Goal: Find contact information: Find contact information

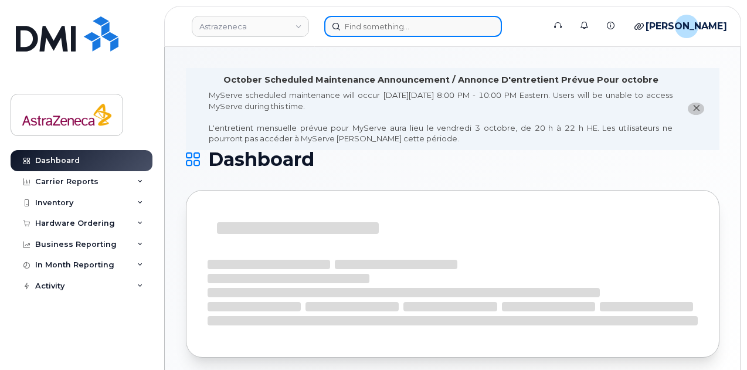
click at [407, 35] on input at bounding box center [413, 26] width 178 height 21
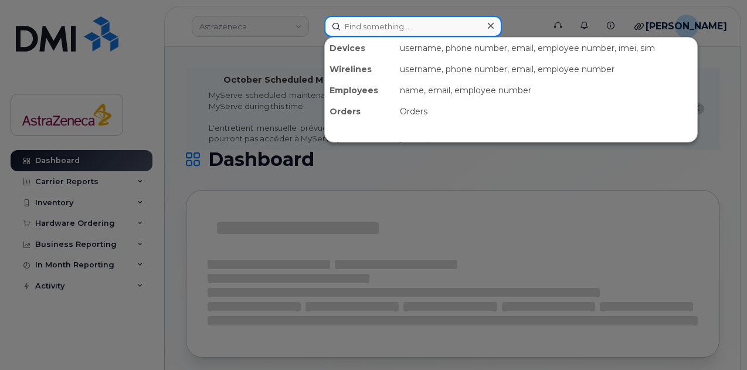
paste input "171225"
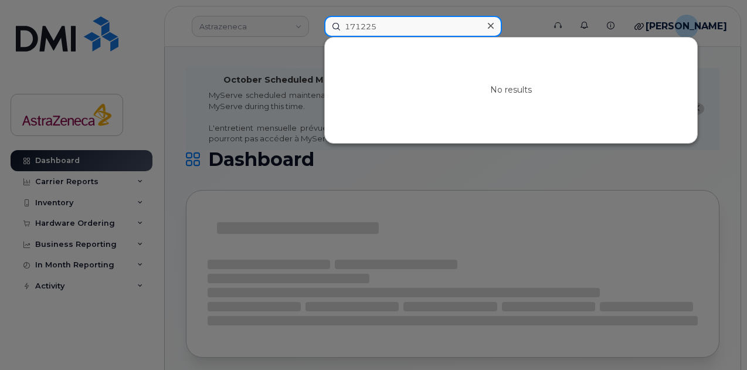
drag, startPoint x: 405, startPoint y: 30, endPoint x: 319, endPoint y: 35, distance: 85.8
click at [319, 34] on div "171225 No results" at bounding box center [430, 26] width 231 height 21
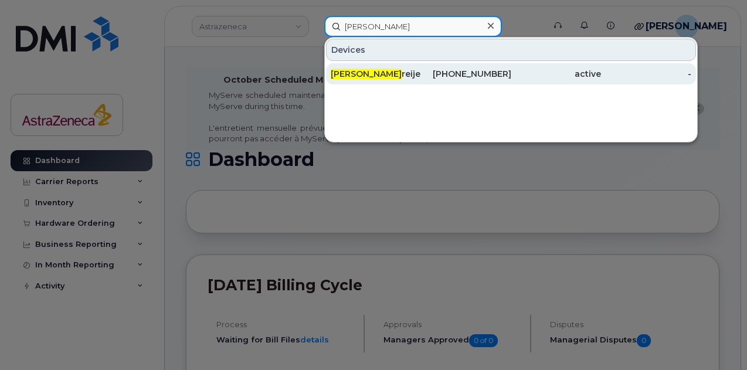
type input "Ingrid F"
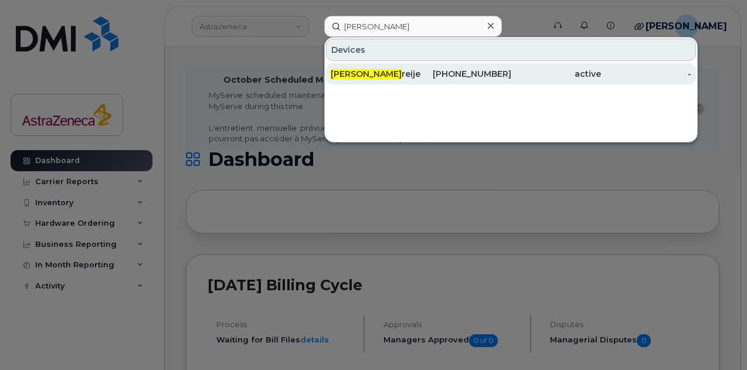
click at [368, 64] on div "Ingrid F reije" at bounding box center [376, 73] width 90 height 21
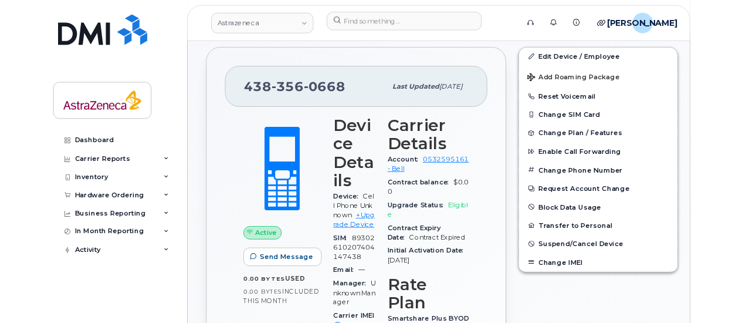
scroll to position [352, 0]
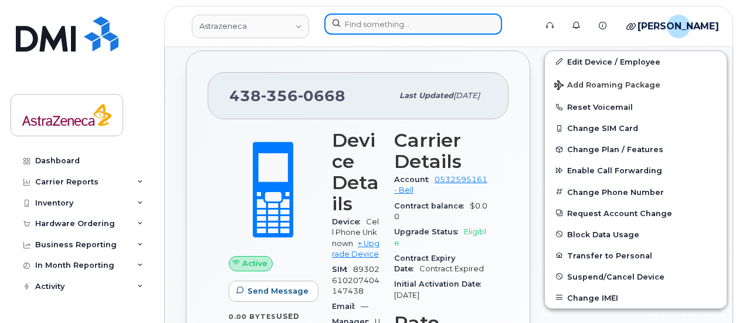
click at [394, 22] on input at bounding box center [413, 23] width 178 height 21
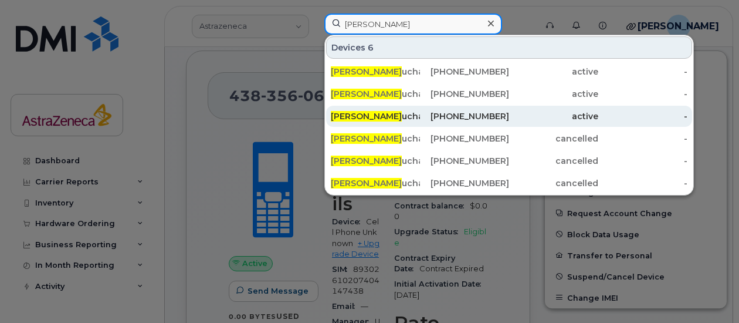
type input "nathalie bo"
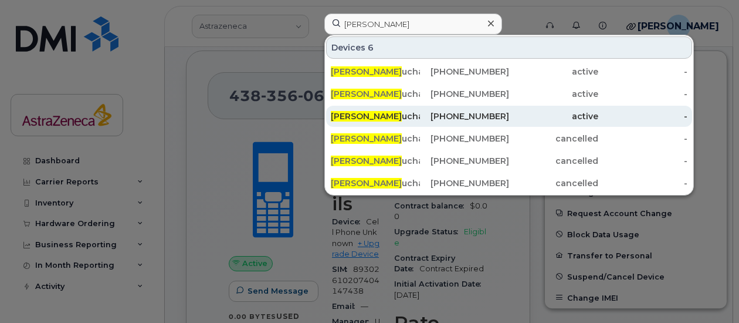
click at [455, 110] on div "437-427-3708" at bounding box center [464, 116] width 89 height 12
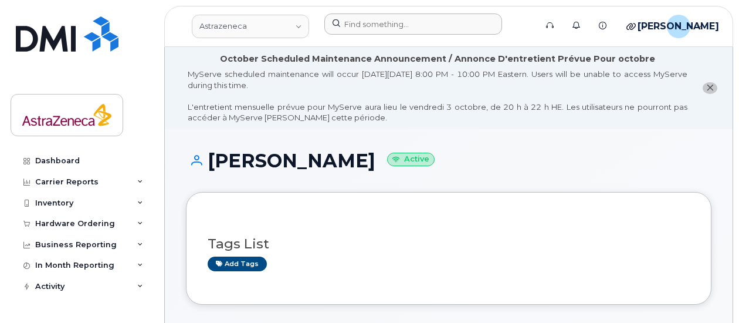
click at [387, 34] on div at bounding box center [426, 26] width 223 height 26
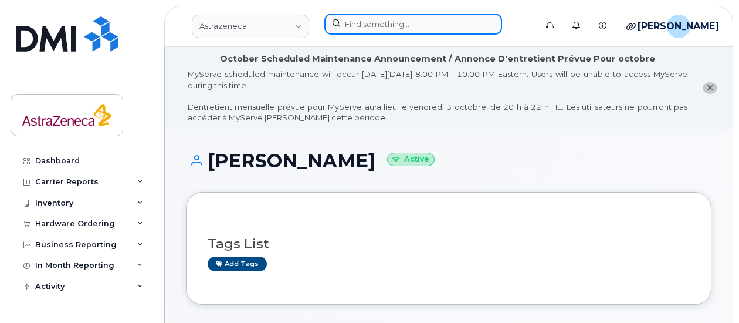
click at [387, 33] on input at bounding box center [413, 23] width 178 height 21
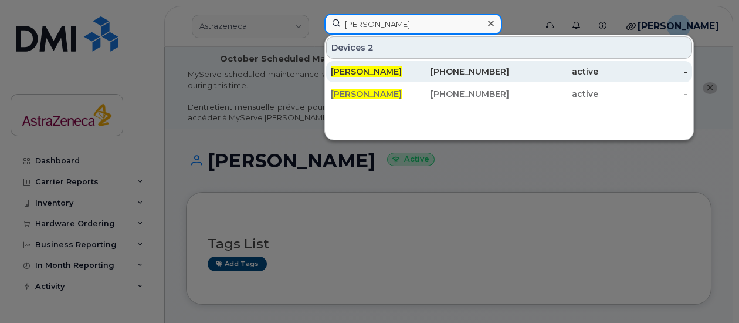
type input "liz lau"
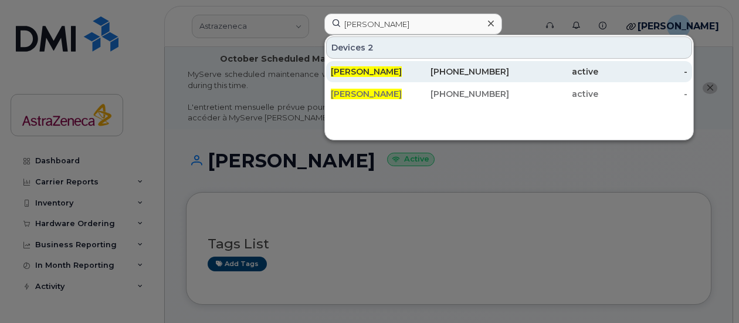
click at [424, 64] on div "416-553-8369" at bounding box center [464, 71] width 89 height 21
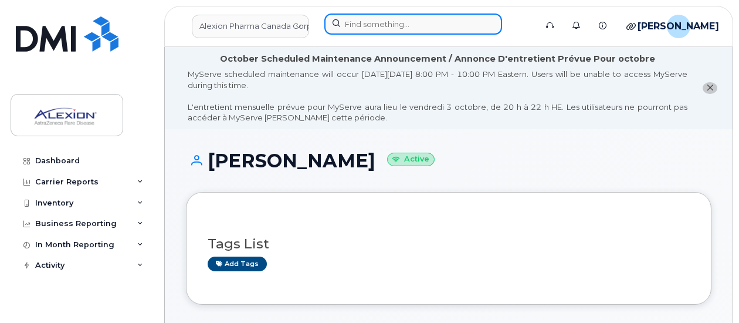
click at [377, 33] on input at bounding box center [413, 23] width 178 height 21
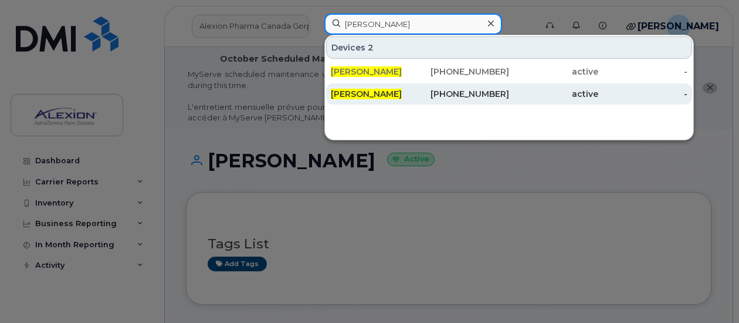
type input "liz lau"
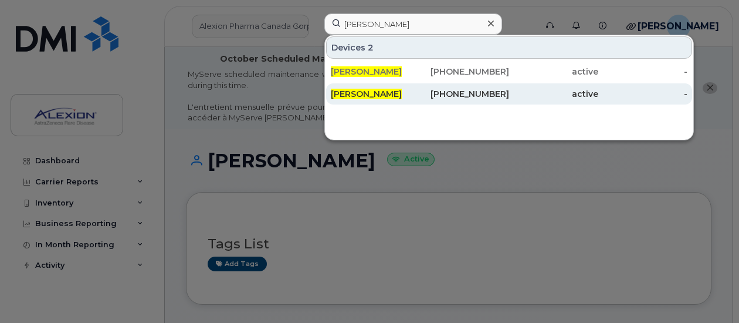
click at [388, 90] on div "Liz Lau" at bounding box center [375, 94] width 89 height 12
click at [379, 97] on div "Liz Lau" at bounding box center [375, 94] width 89 height 12
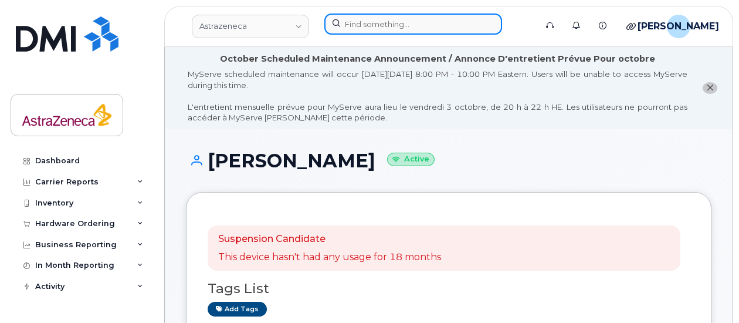
click at [359, 23] on input at bounding box center [413, 23] width 178 height 21
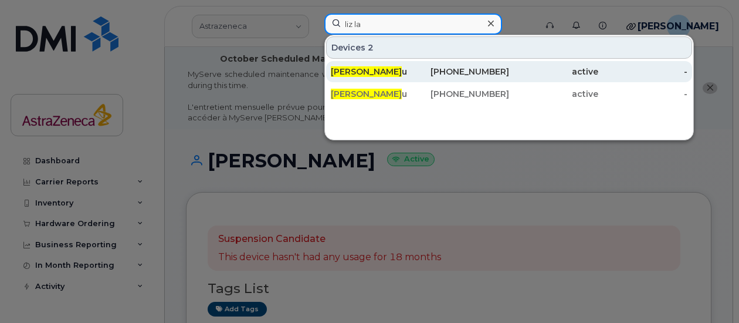
type input "liz la"
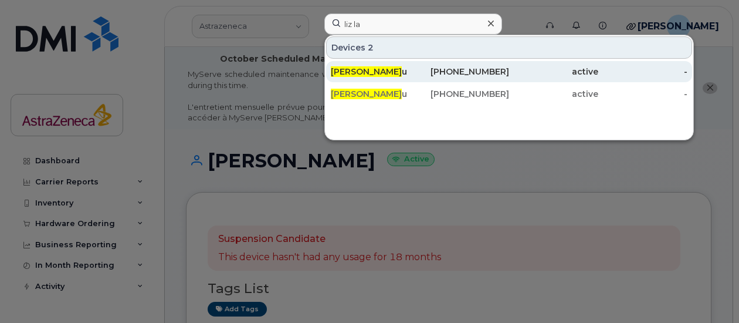
click at [339, 73] on span "Liz La" at bounding box center [366, 71] width 71 height 11
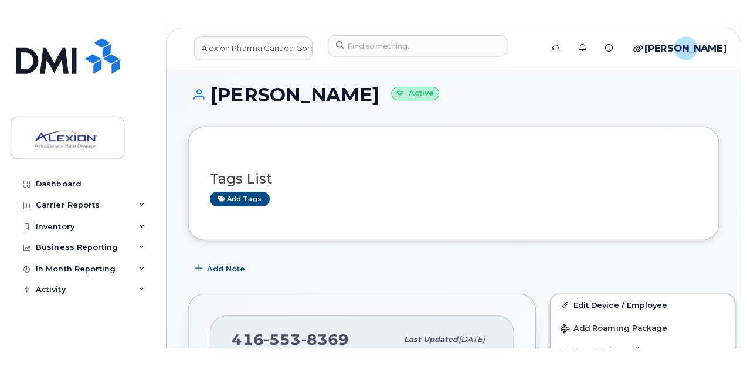
scroll to position [176, 0]
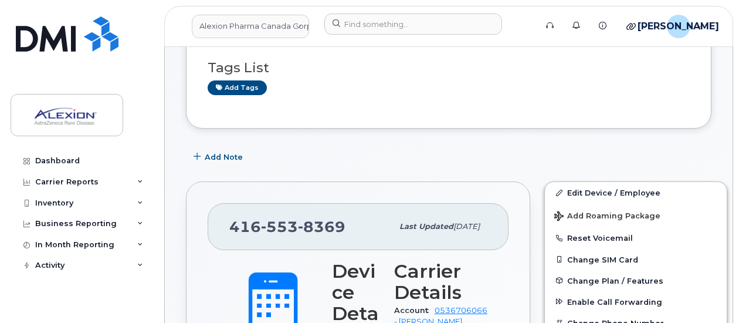
drag, startPoint x: 397, startPoint y: 239, endPoint x: 378, endPoint y: 257, distance: 25.7
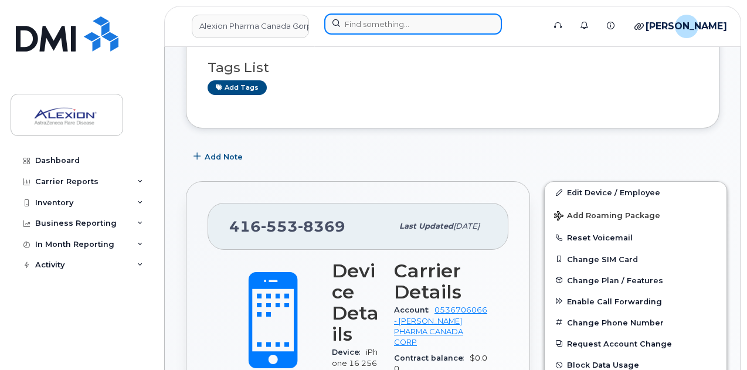
click at [367, 19] on input at bounding box center [413, 23] width 178 height 21
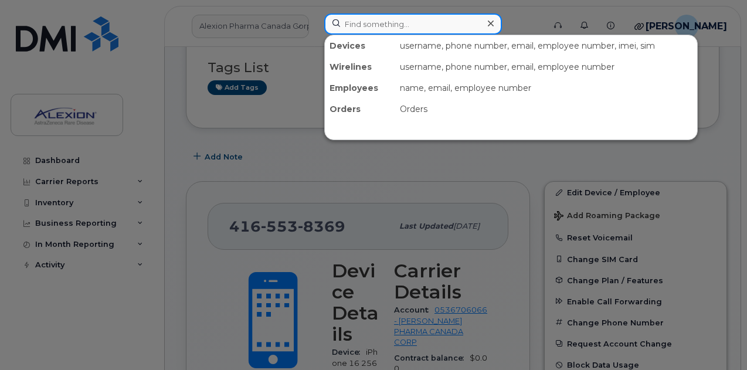
paste input "[PERSON_NAME]"
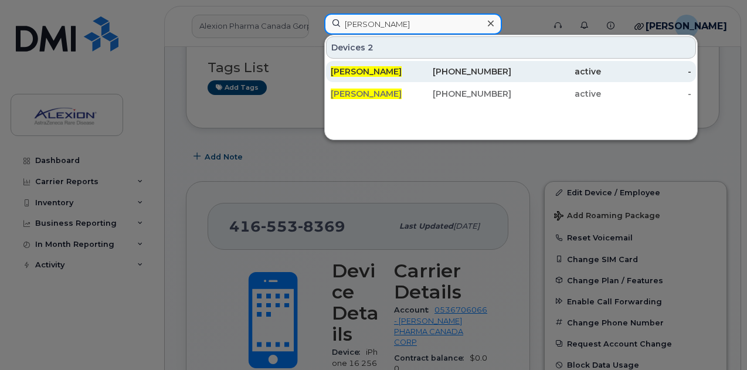
type input "[PERSON_NAME]"
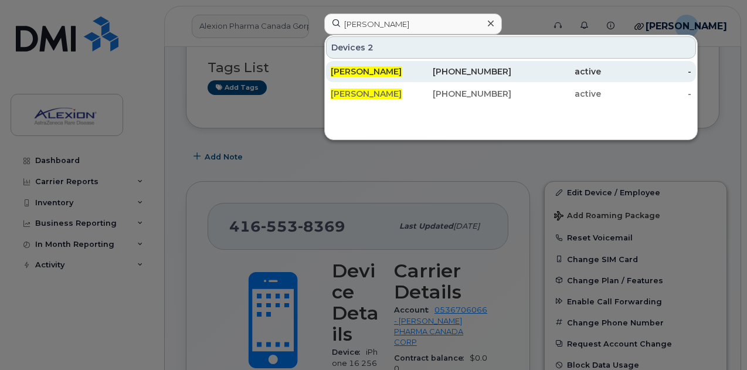
click at [406, 67] on div "[PERSON_NAME]" at bounding box center [376, 72] width 90 height 12
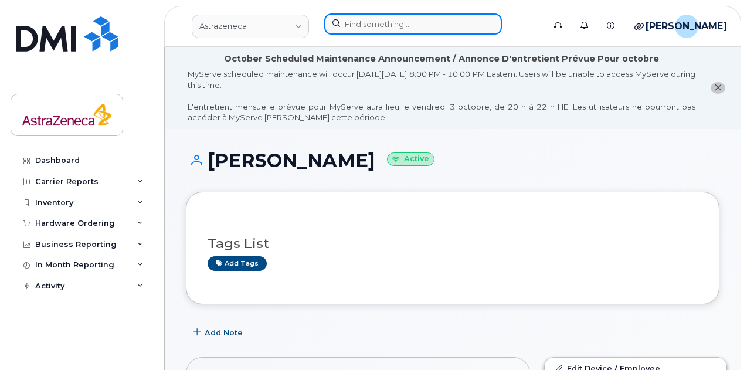
click at [387, 26] on input at bounding box center [413, 23] width 178 height 21
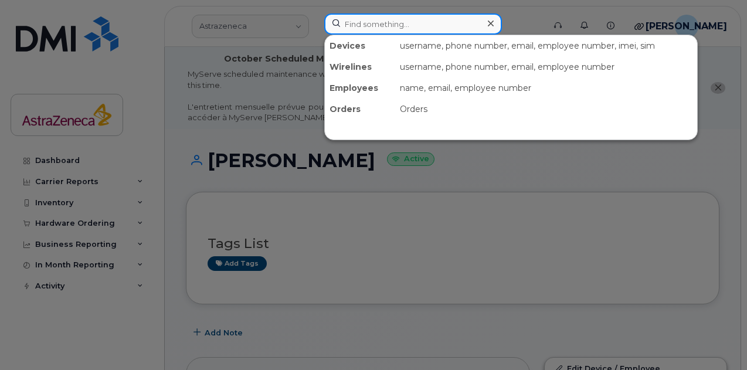
paste input "[PERSON_NAME]"
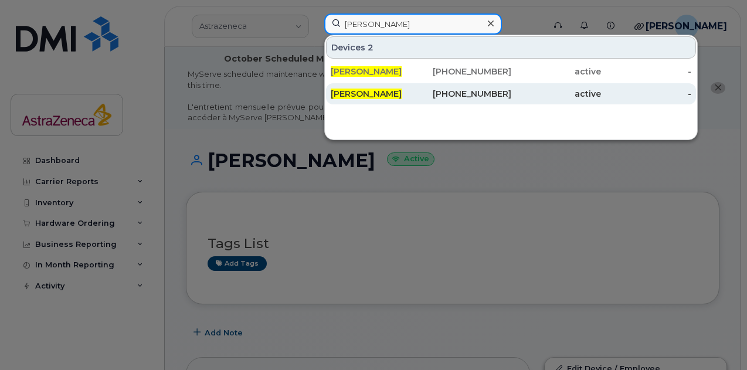
type input "[PERSON_NAME]"
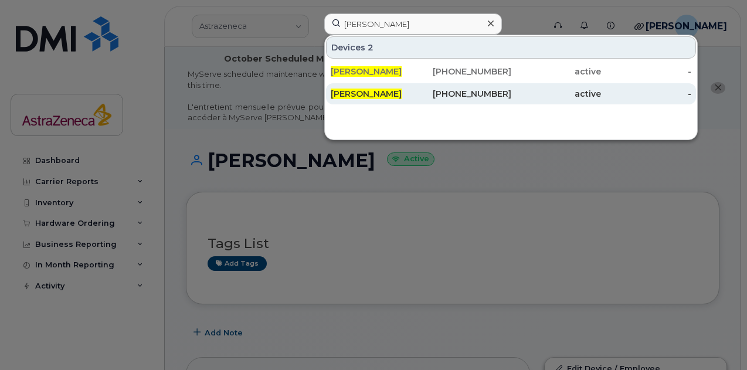
click at [374, 94] on span "[PERSON_NAME]" at bounding box center [366, 94] width 71 height 11
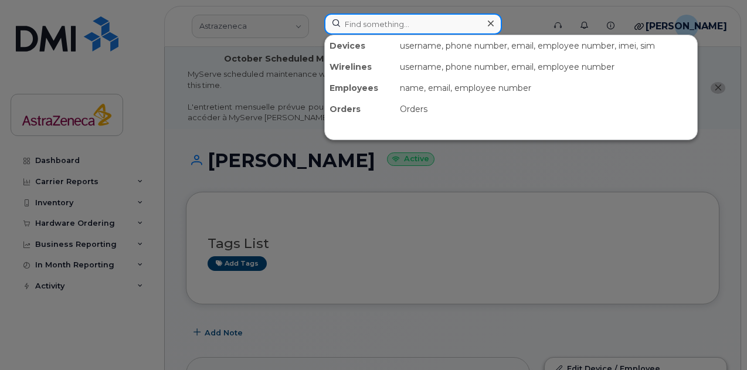
paste input "[PERSON_NAME]"
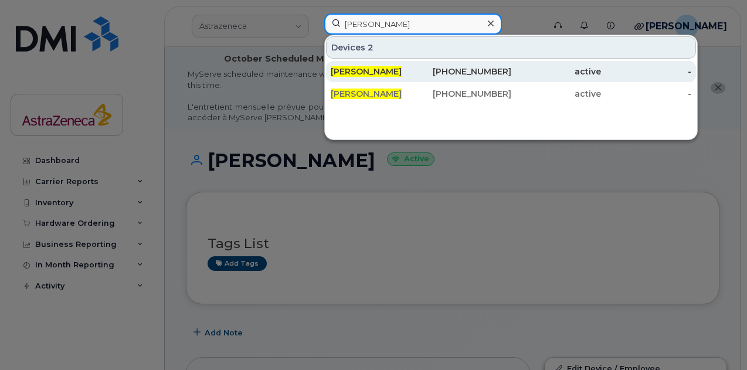
type input "[PERSON_NAME]"
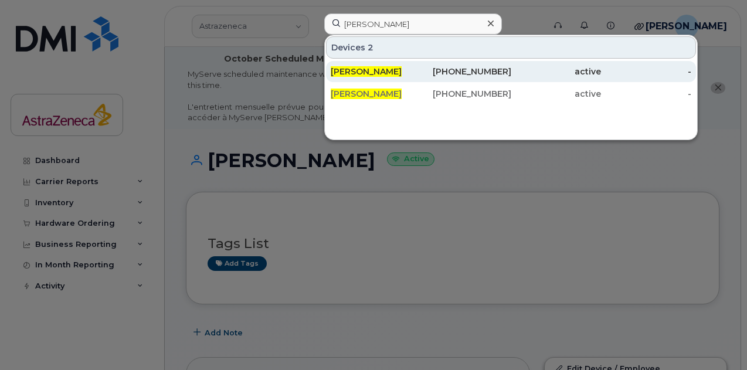
click at [367, 67] on span "[PERSON_NAME]" at bounding box center [366, 71] width 71 height 11
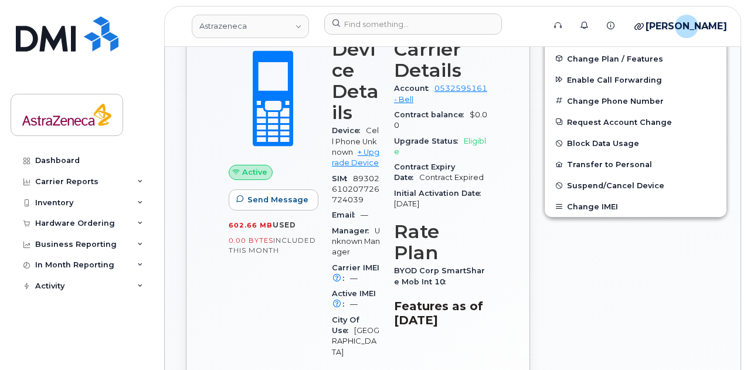
scroll to position [208, 0]
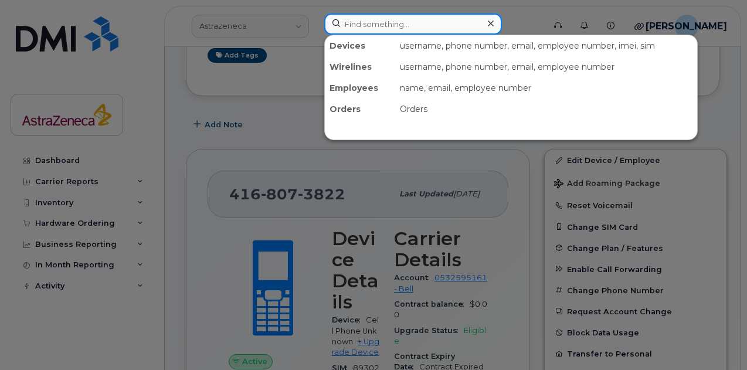
paste input "[PERSON_NAME]"
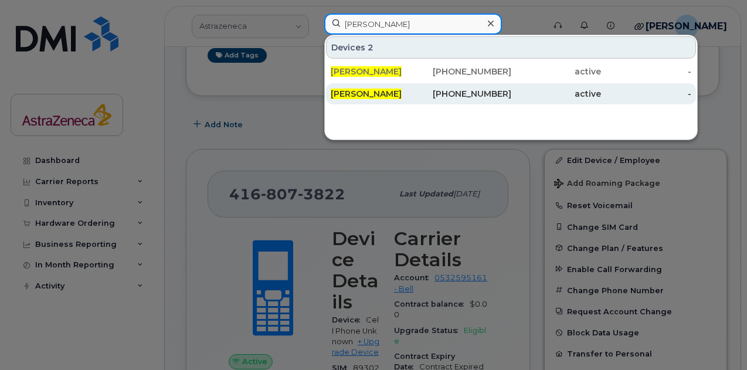
type input "[PERSON_NAME]"
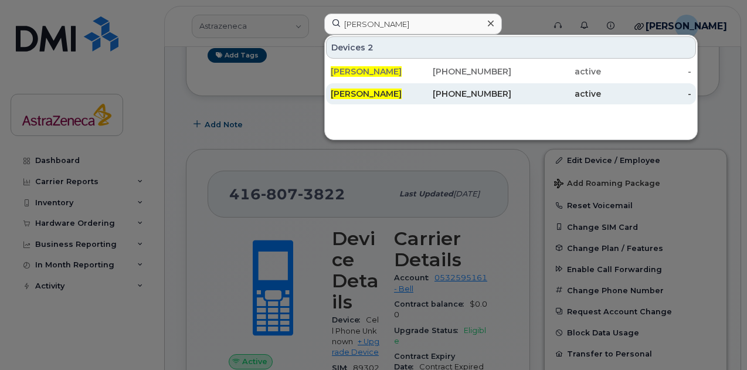
click at [410, 90] on div "[PERSON_NAME]" at bounding box center [376, 94] width 90 height 12
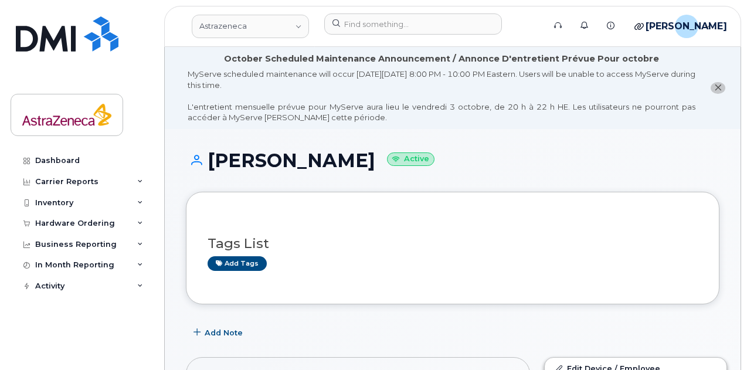
drag, startPoint x: 378, startPoint y: 164, endPoint x: 225, endPoint y: 153, distance: 152.9
click at [225, 153] on h1 "[PERSON_NAME] Active" at bounding box center [453, 160] width 534 height 21
click at [720, 87] on icon "close notification" at bounding box center [719, 88] width 8 height 8
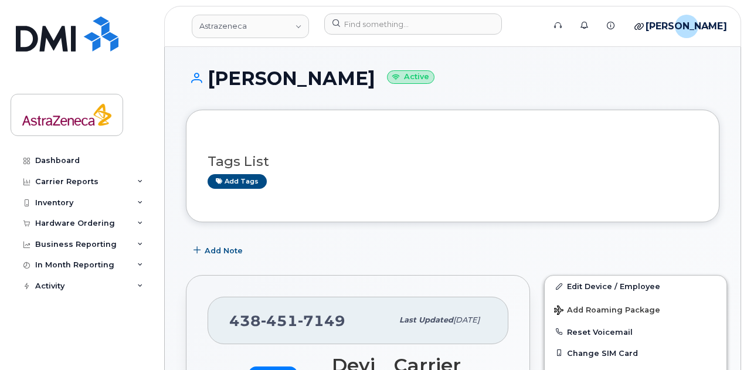
scroll to position [235, 0]
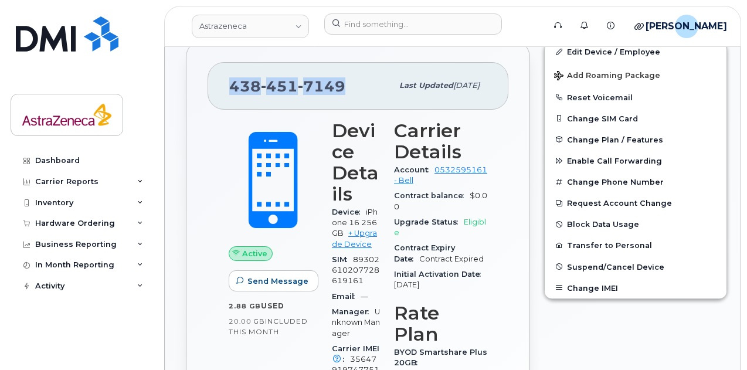
drag, startPoint x: 341, startPoint y: 86, endPoint x: 228, endPoint y: 83, distance: 113.9
click at [228, 83] on div "[PHONE_NUMBER] Last updated [DATE]" at bounding box center [358, 85] width 301 height 47
copy span "[PHONE_NUMBER]"
click at [344, 152] on h3 "Device Details" at bounding box center [356, 162] width 48 height 84
